Goal: Information Seeking & Learning: Find specific fact

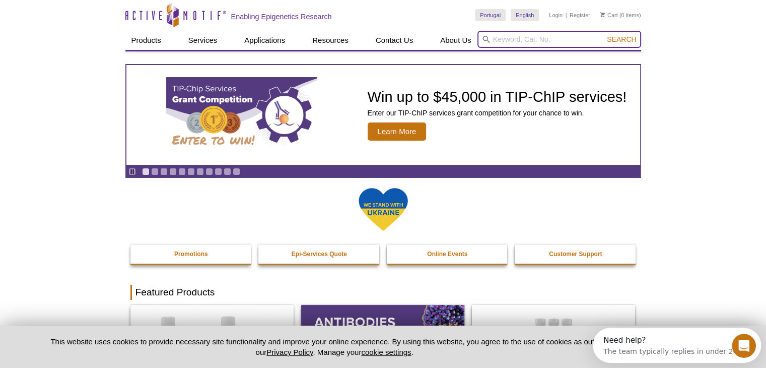
click at [584, 36] on input "search" at bounding box center [560, 39] width 164 height 17
paste input "31592"
type input "31592"
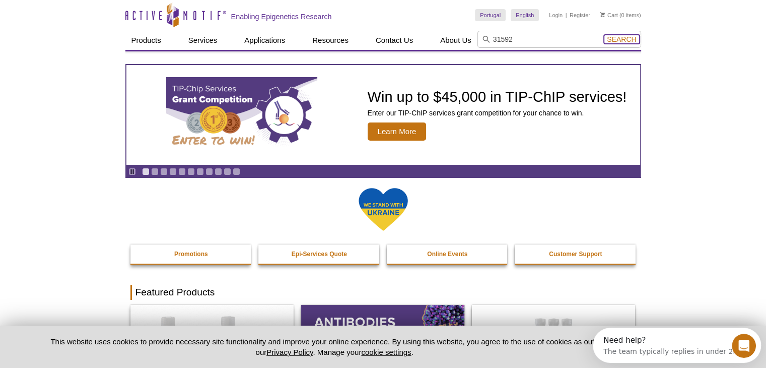
click at [620, 35] on span "Search" at bounding box center [621, 39] width 29 height 8
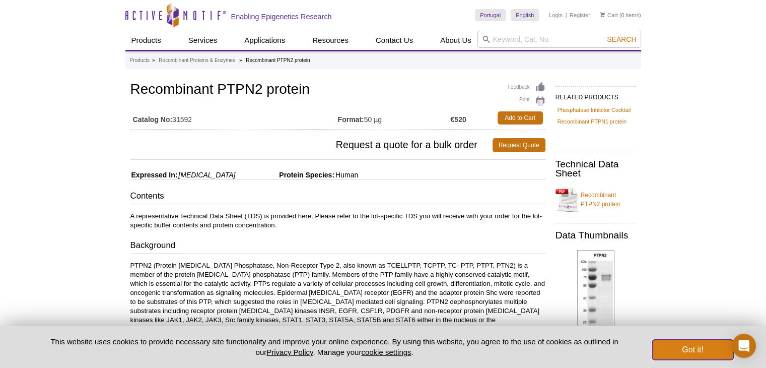
click at [695, 348] on button "Got it!" at bounding box center [693, 350] width 81 height 20
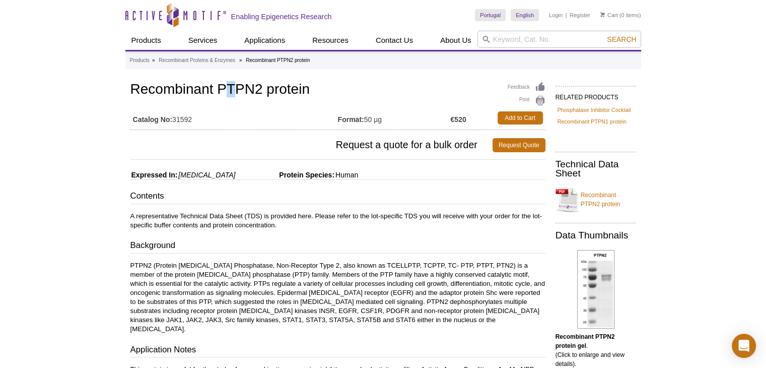
click at [231, 83] on h1 "Recombinant PTPN2 protein" at bounding box center [338, 90] width 415 height 17
click at [343, 82] on h1 "Recombinant PTPN2 protein" at bounding box center [338, 90] width 415 height 17
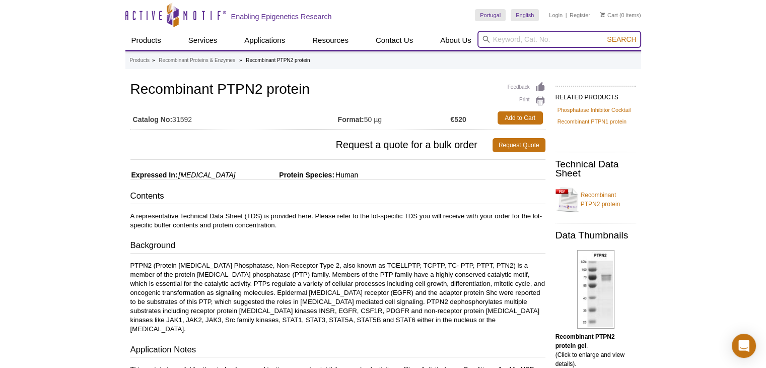
click at [509, 34] on input "search" at bounding box center [560, 39] width 164 height 17
type input "З"
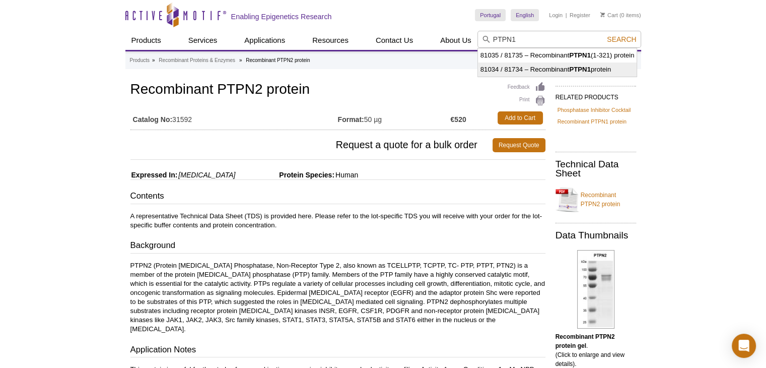
click at [551, 69] on li "81034 / 81734 – Recombinant PTPN1 protein" at bounding box center [557, 69] width 159 height 14
type input "81034 / 81734 – Recombinant PTPN1 protein"
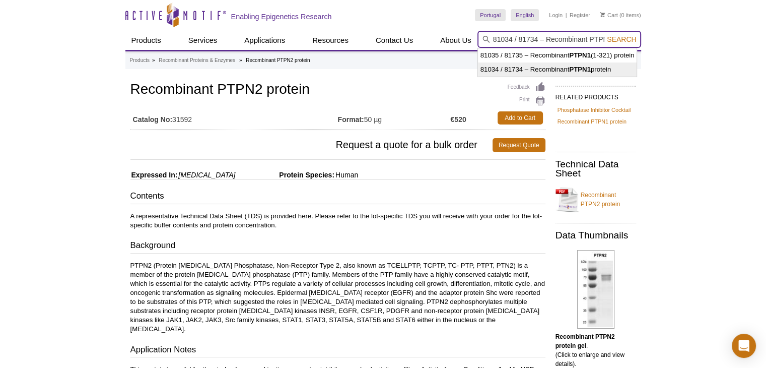
scroll to position [0, 31]
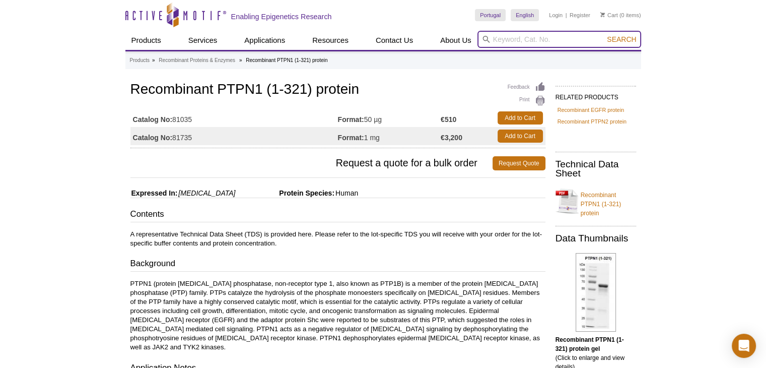
click at [524, 35] on input "search" at bounding box center [560, 39] width 164 height 17
paste input "PTPase-MEG2"
drag, startPoint x: 557, startPoint y: 36, endPoint x: 506, endPoint y: 34, distance: 50.9
click at [506, 34] on input "PTPase-MEG2" at bounding box center [560, 39] width 164 height 17
type input "PTP"
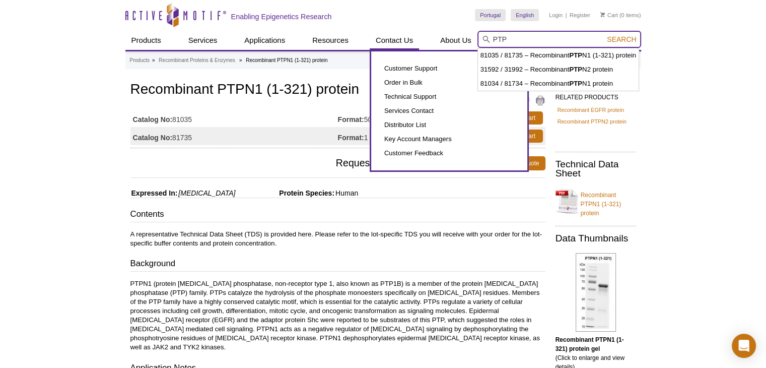
drag, startPoint x: 519, startPoint y: 36, endPoint x: 417, endPoint y: 39, distance: 101.8
click at [417, 39] on div "Products ChIP Assays ChIP Accessory Products ChIP Kits ChIP-Validated Antibodie…" at bounding box center [383, 40] width 516 height 19
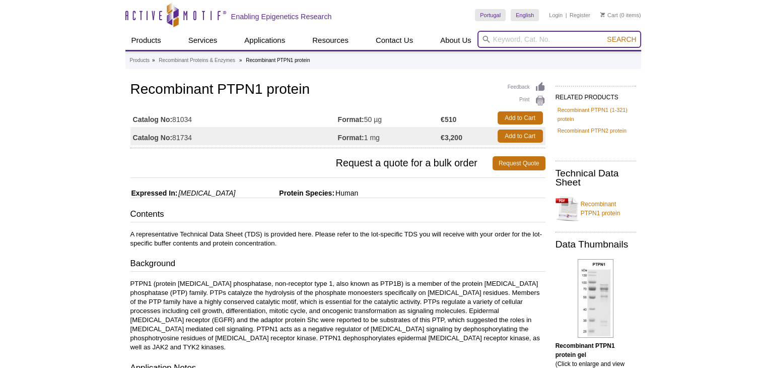
click at [576, 41] on input "search" at bounding box center [560, 39] width 164 height 17
type input "З"
type input "PTPN9"
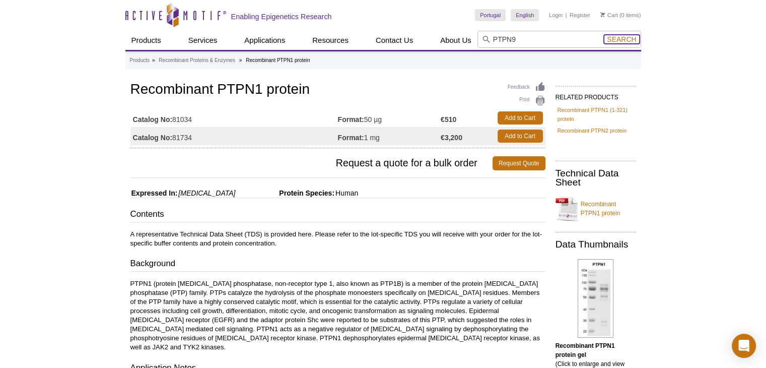
click at [625, 40] on span "Search" at bounding box center [621, 39] width 29 height 8
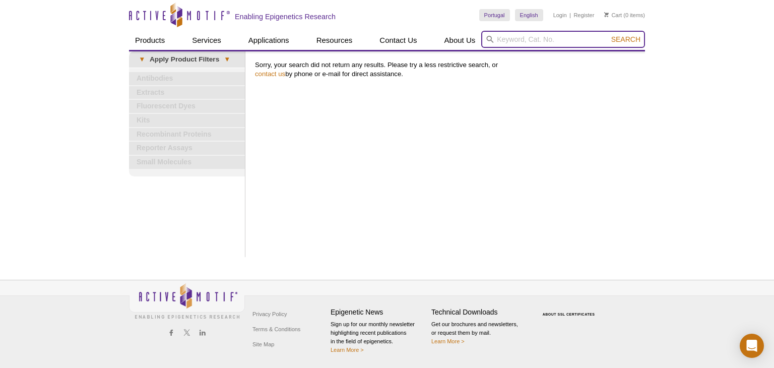
click at [509, 39] on input "search" at bounding box center [563, 39] width 164 height 17
paste input "MEG-2"
type input "MEG-2"
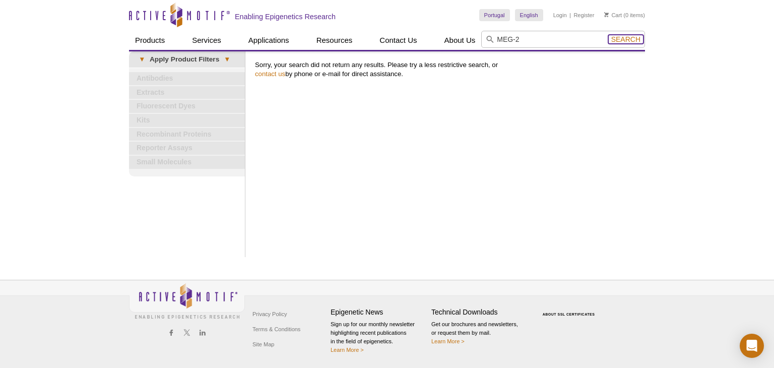
click at [632, 39] on span "Search" at bounding box center [625, 39] width 29 height 8
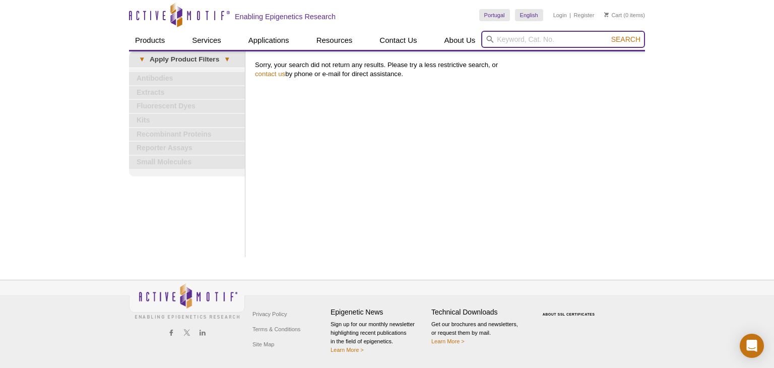
click at [538, 38] on input "search" at bounding box center [563, 39] width 164 height 17
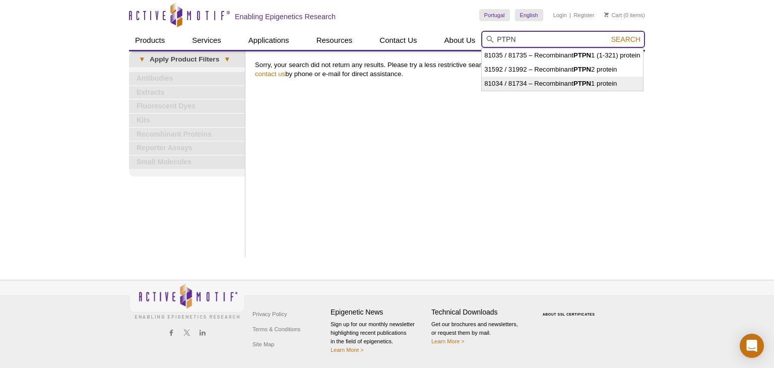
type input "PTPN"
click at [615, 142] on div "Print Results Sorry, your search did not return any results. Please try a less …" at bounding box center [447, 154] width 395 height 206
